Goal: Communication & Community: Answer question/provide support

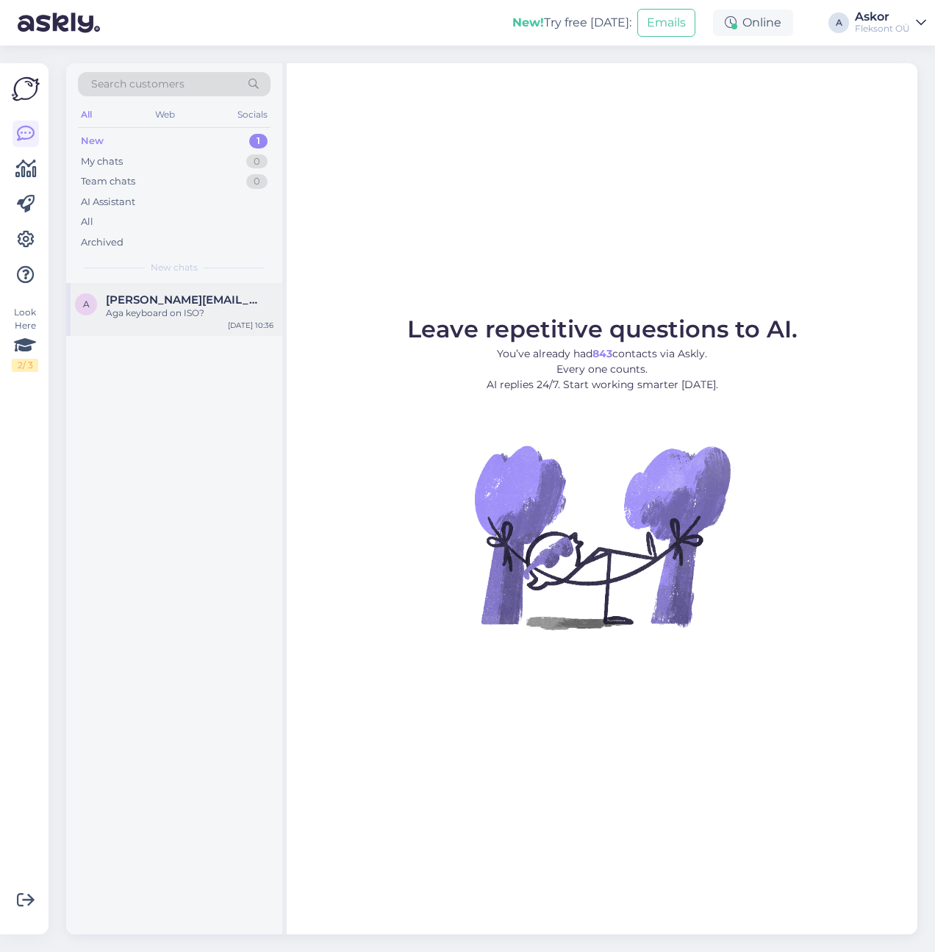
click at [189, 313] on div "Aga keyboard on ISO?" at bounding box center [190, 312] width 168 height 13
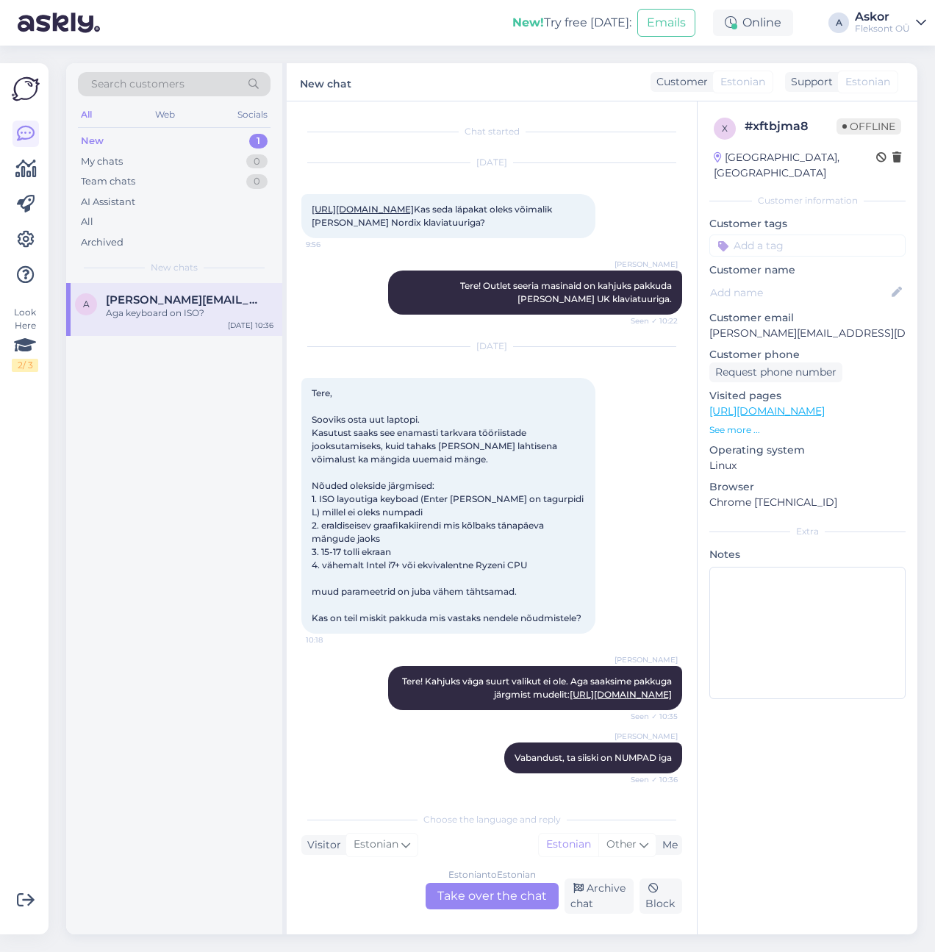
scroll to position [178, 0]
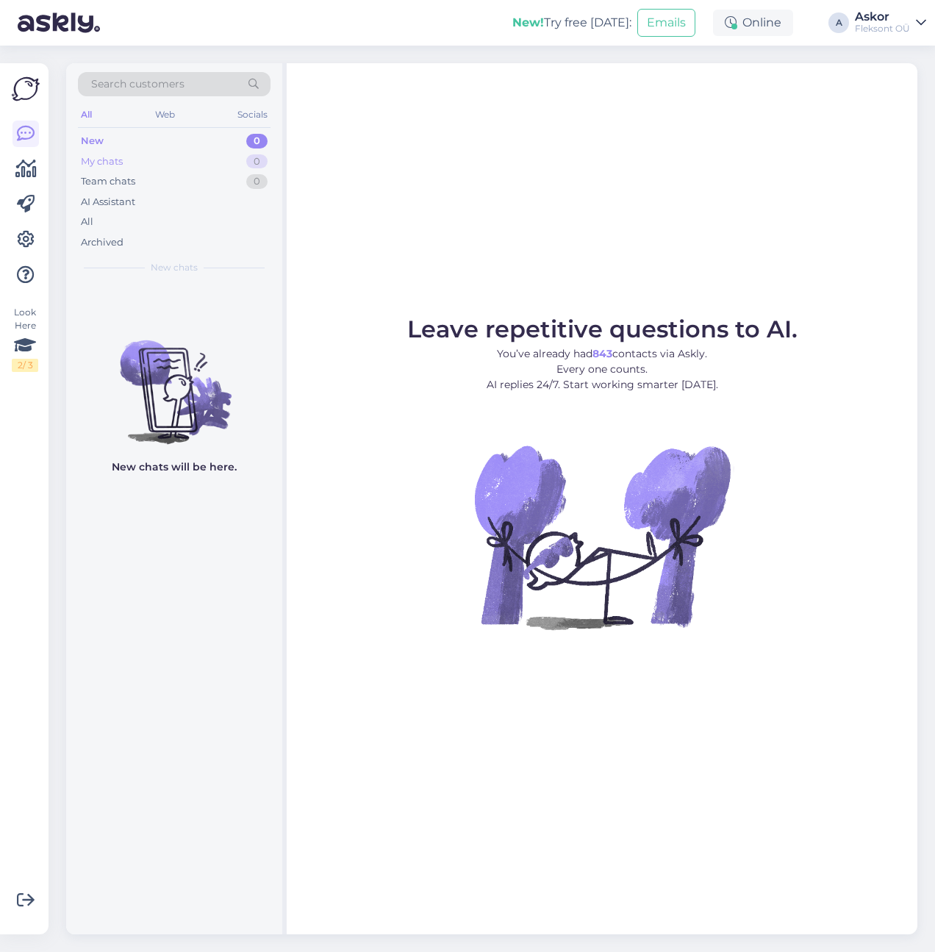
click at [185, 154] on div "My chats 0" at bounding box center [174, 161] width 193 height 21
click at [184, 183] on div "Team chats 0" at bounding box center [174, 181] width 193 height 21
click at [161, 146] on div "New 0" at bounding box center [174, 141] width 193 height 21
click at [144, 236] on div "Archived" at bounding box center [174, 242] width 193 height 21
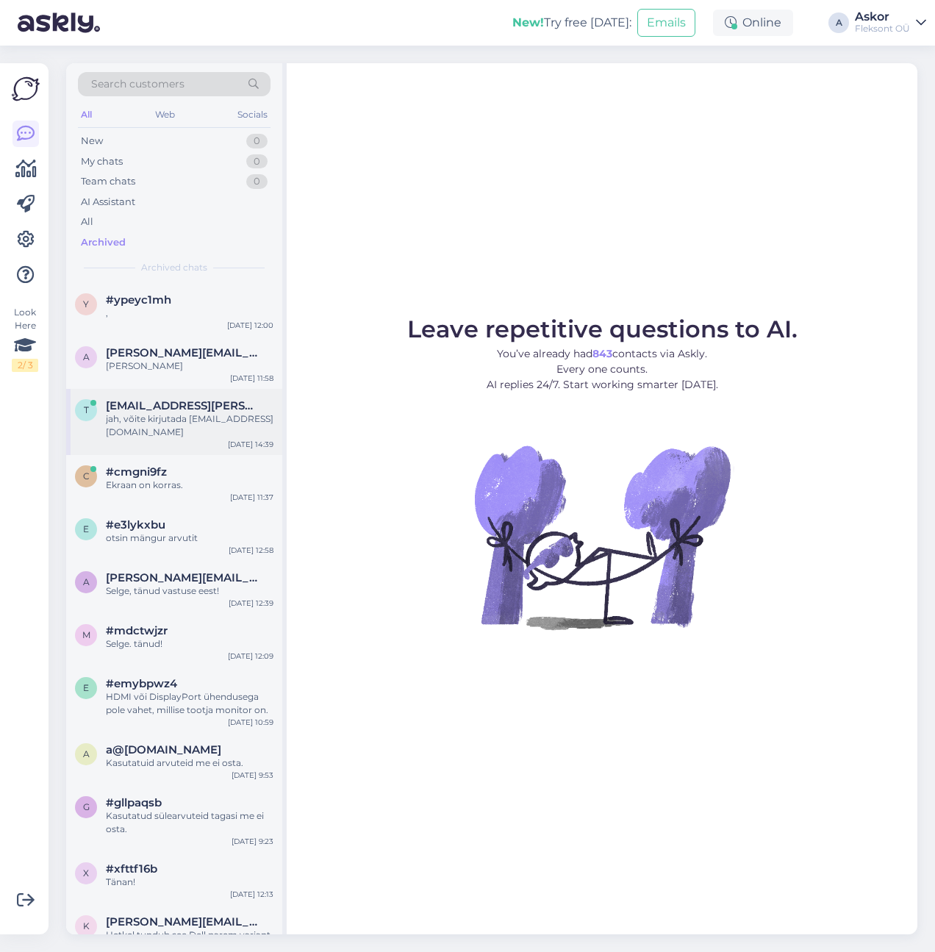
click at [179, 410] on span "[EMAIL_ADDRESS][PERSON_NAME][DOMAIN_NAME]" at bounding box center [182, 405] width 153 height 13
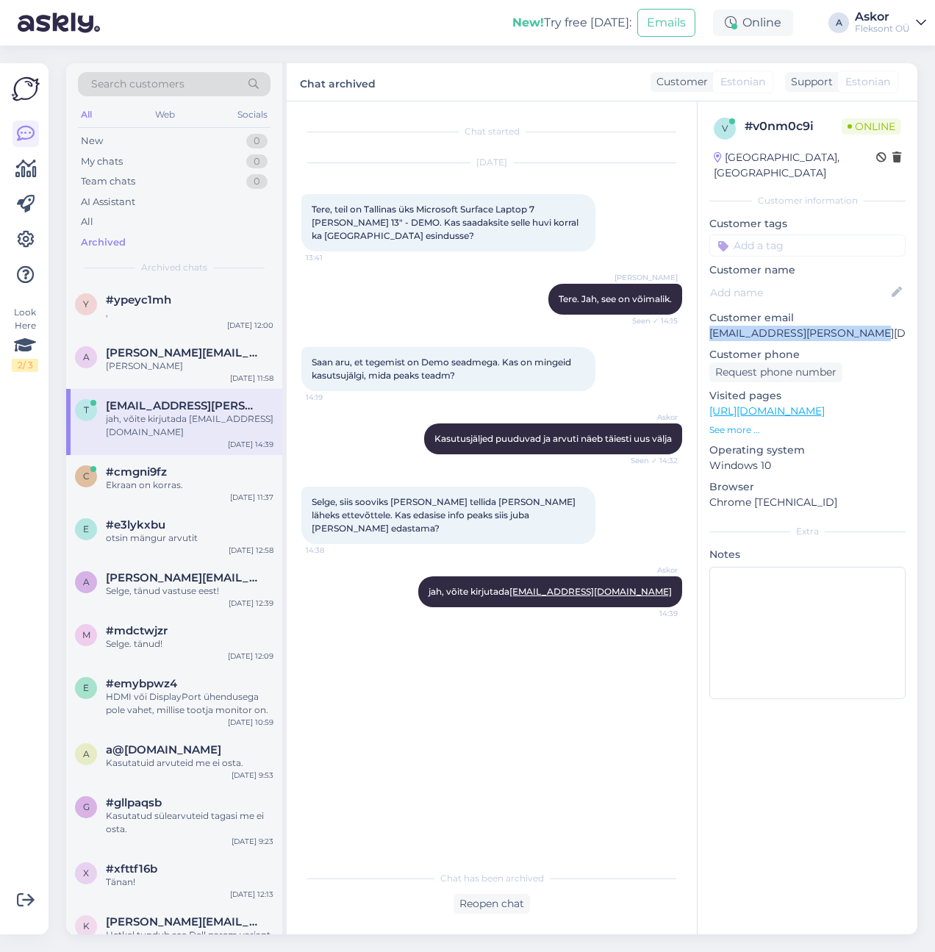
drag, startPoint x: 710, startPoint y: 317, endPoint x: 855, endPoint y: 317, distance: 144.8
click at [855, 326] on p "[EMAIL_ADDRESS][PERSON_NAME][DOMAIN_NAME]" at bounding box center [807, 333] width 196 height 15
copy p "[EMAIL_ADDRESS][PERSON_NAME][DOMAIN_NAME]"
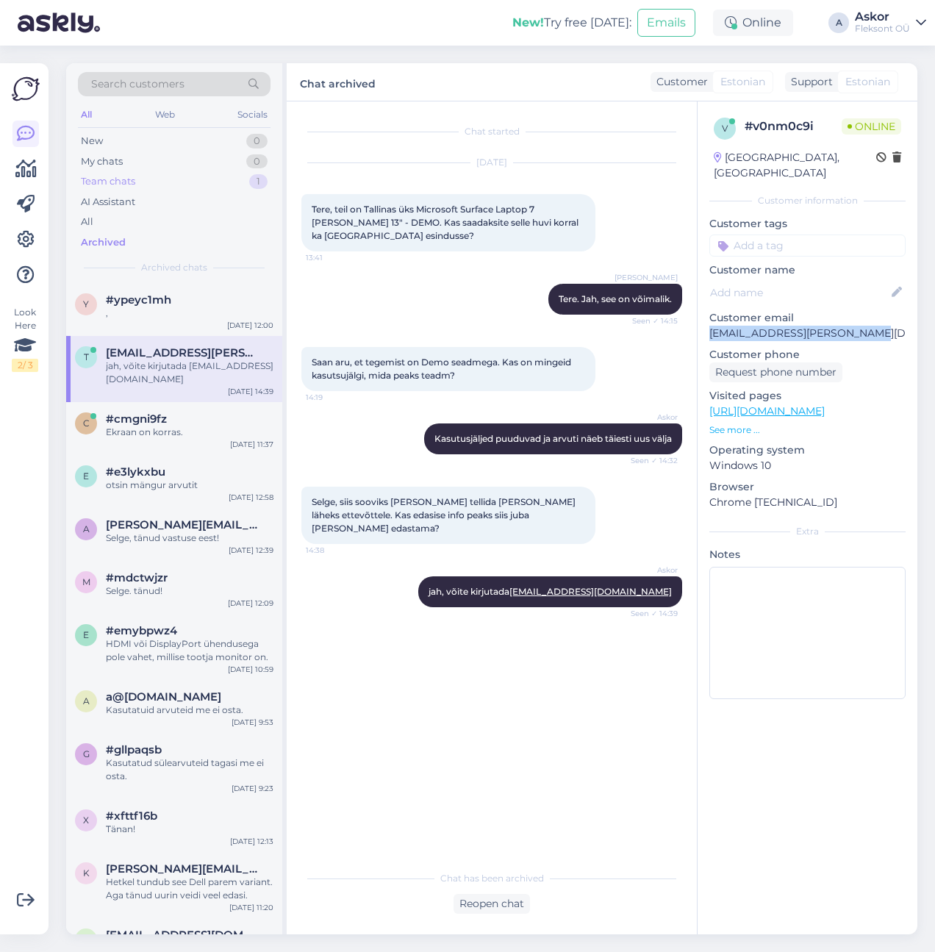
click at [148, 184] on div "Team chats 1" at bounding box center [174, 181] width 193 height 21
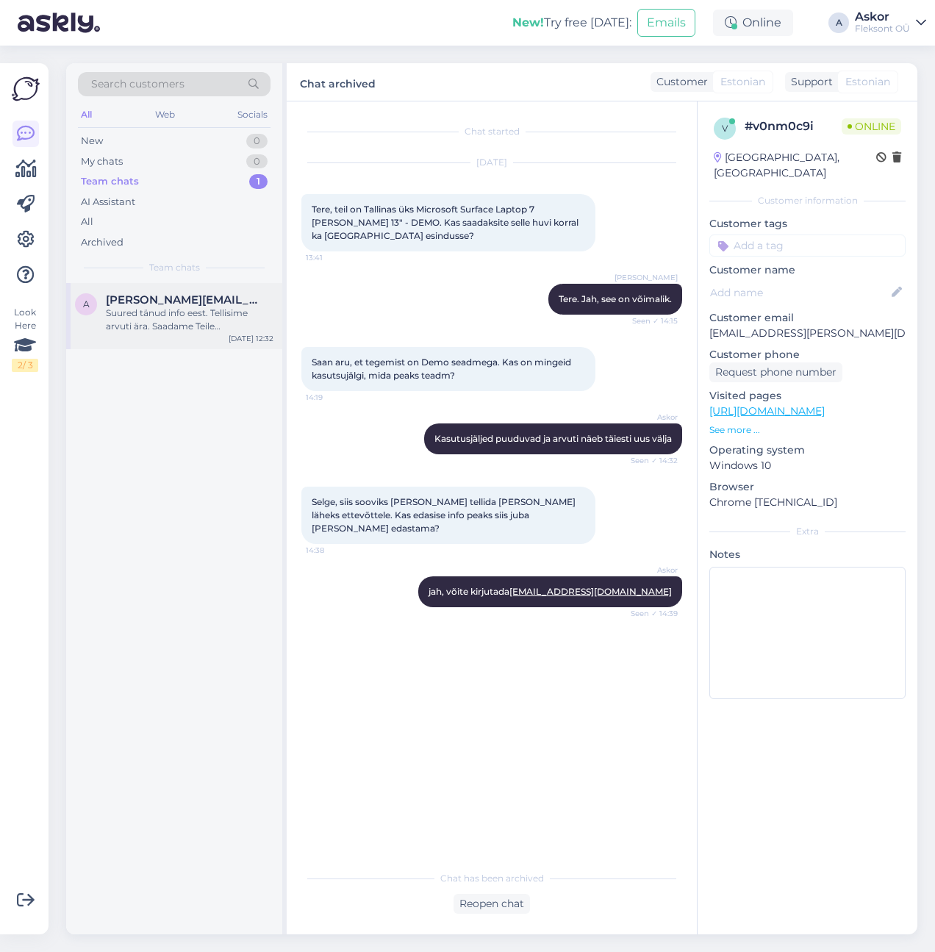
click at [139, 335] on div "a [PERSON_NAME][EMAIL_ADDRESS][DOMAIN_NAME] Suured tänud info eest. Tellisime a…" at bounding box center [174, 316] width 216 height 66
